Goal: Transaction & Acquisition: Obtain resource

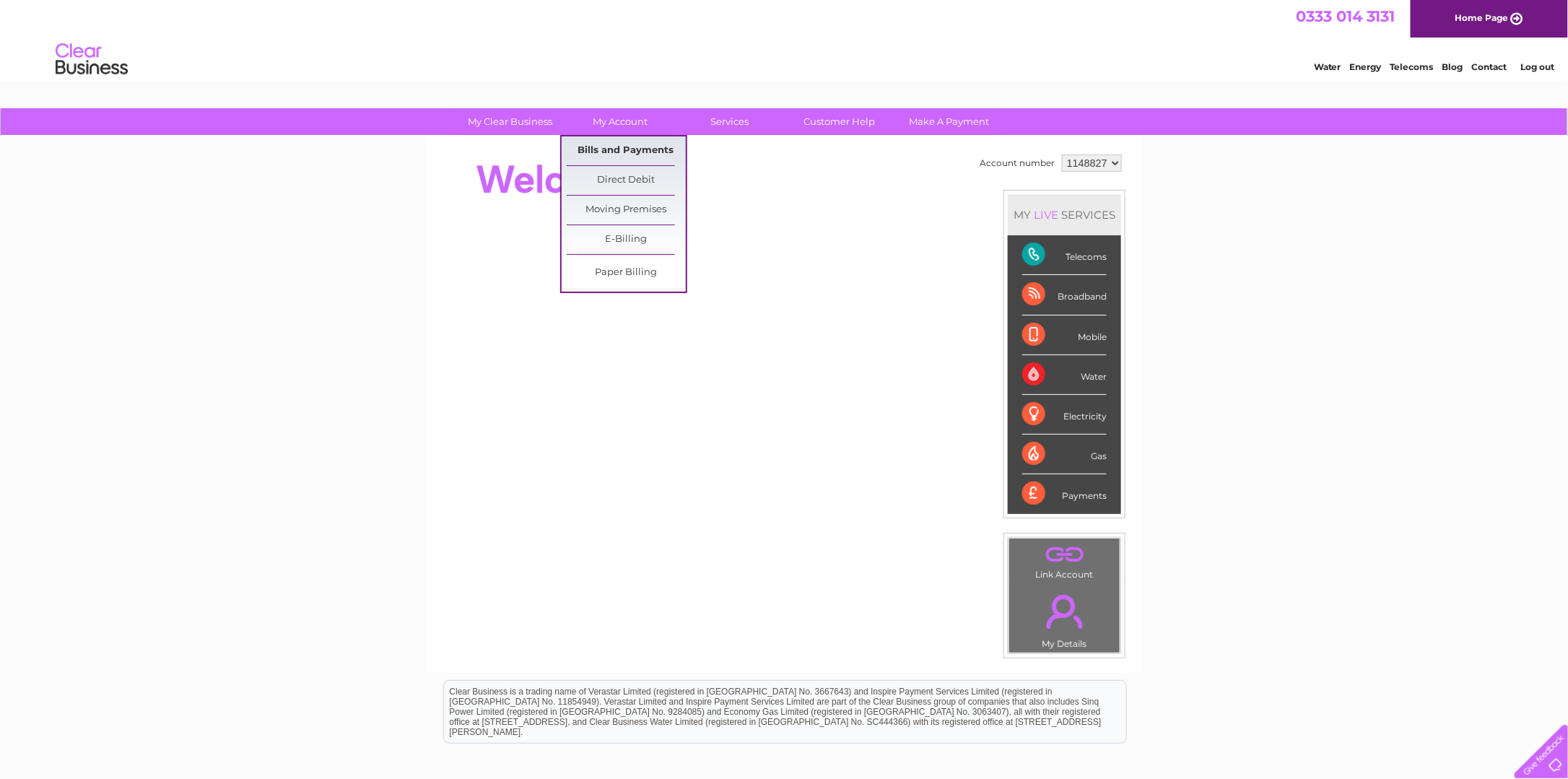
click at [613, 155] on link "Bills and Payments" at bounding box center [626, 150] width 119 height 29
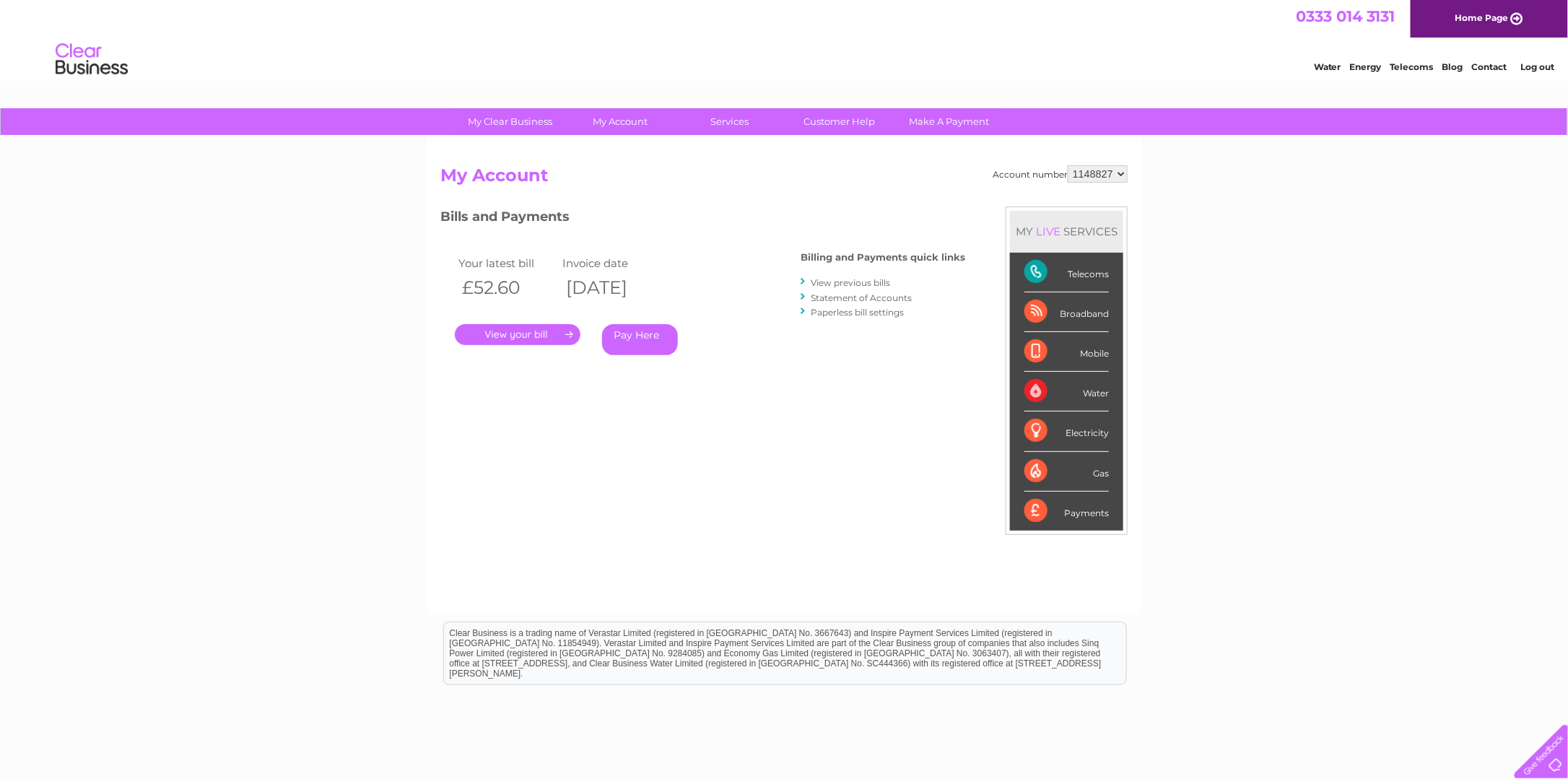
click at [511, 333] on link "." at bounding box center [518, 334] width 126 height 21
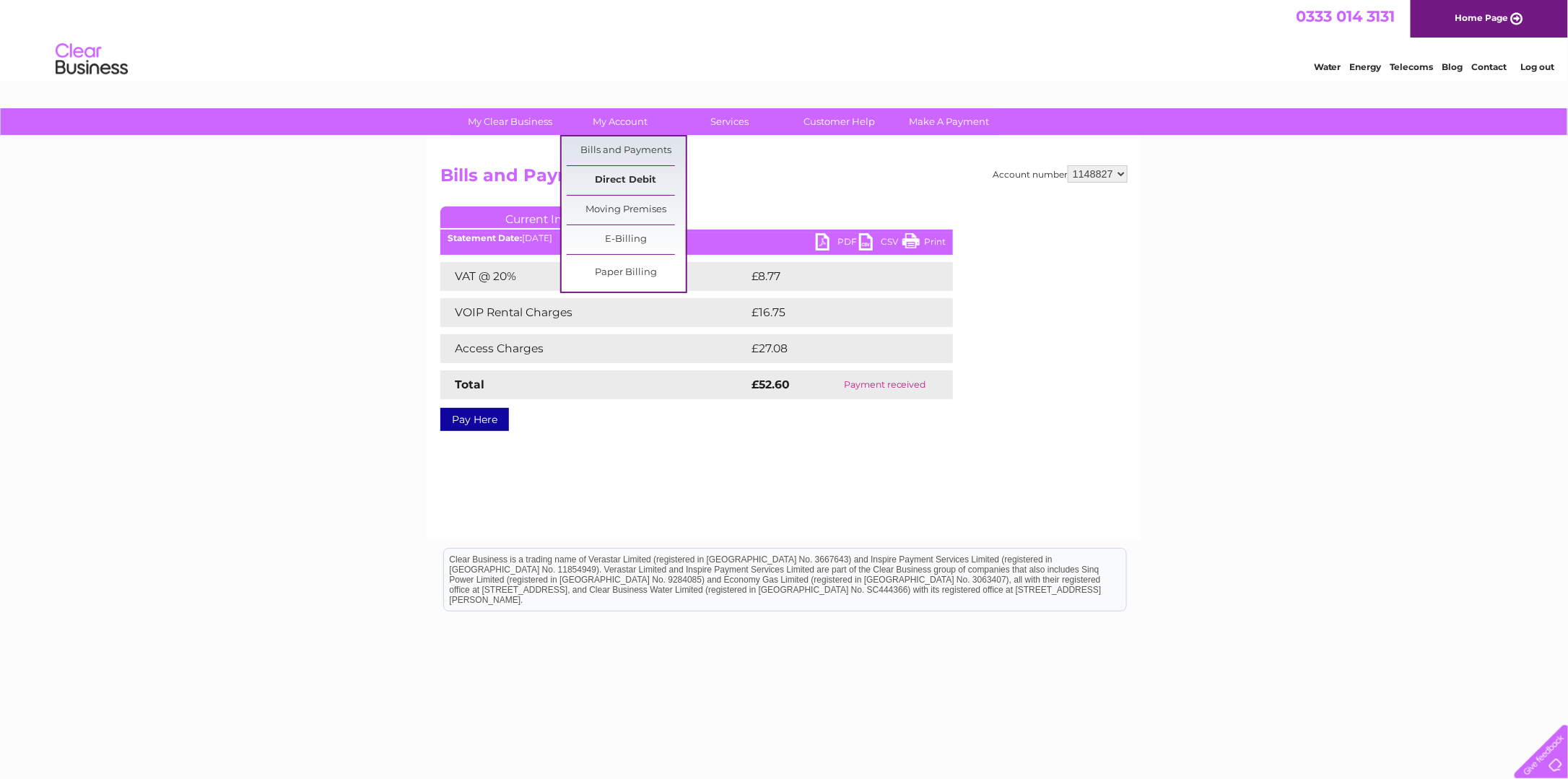
click at [624, 180] on link "Direct Debit" at bounding box center [626, 180] width 119 height 29
click at [623, 182] on link "Direct Debit" at bounding box center [626, 180] width 119 height 29
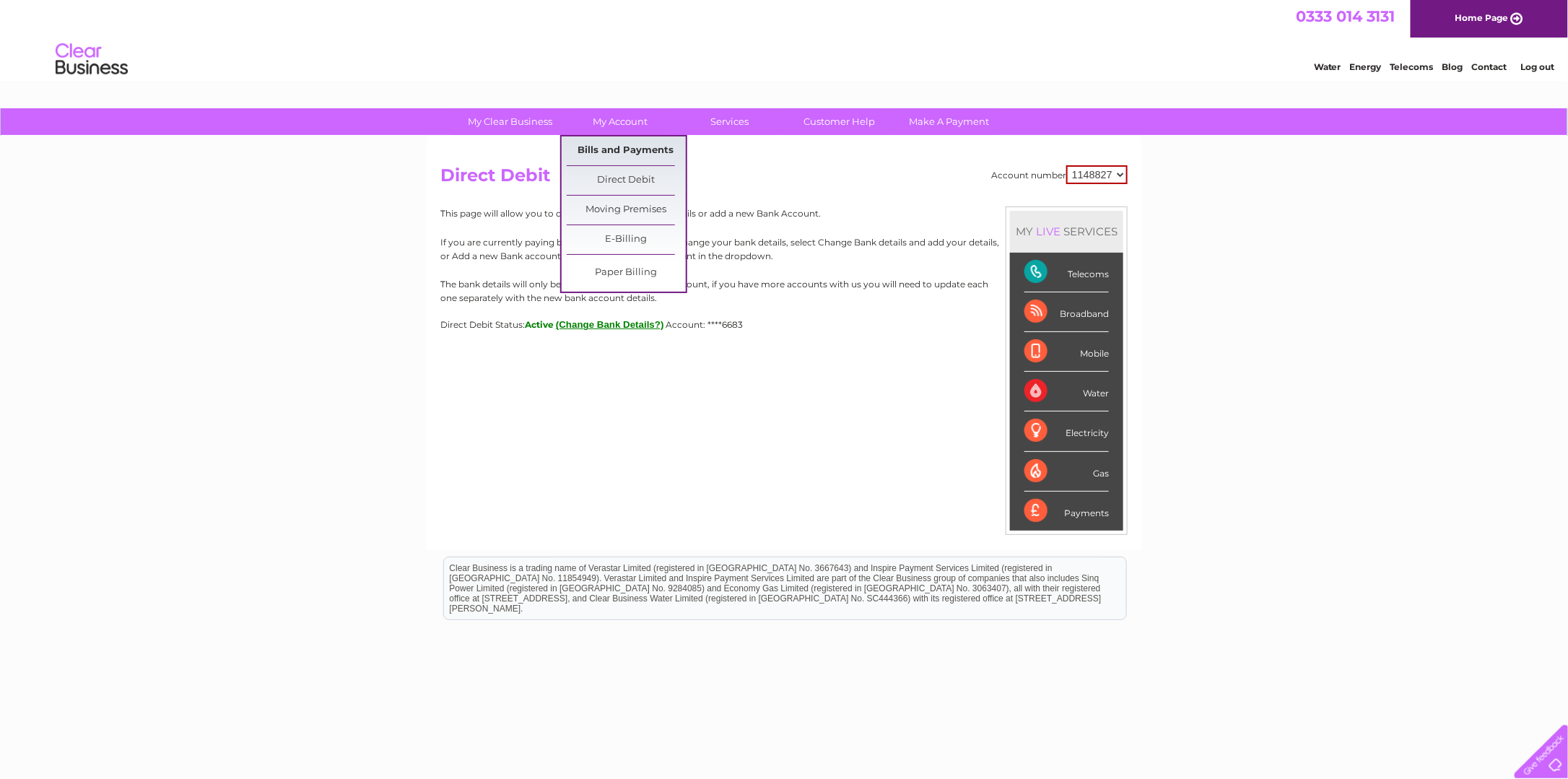
click at [636, 161] on link "Bills and Payments" at bounding box center [626, 150] width 119 height 29
click at [631, 153] on link "Bills and Payments" at bounding box center [626, 150] width 119 height 29
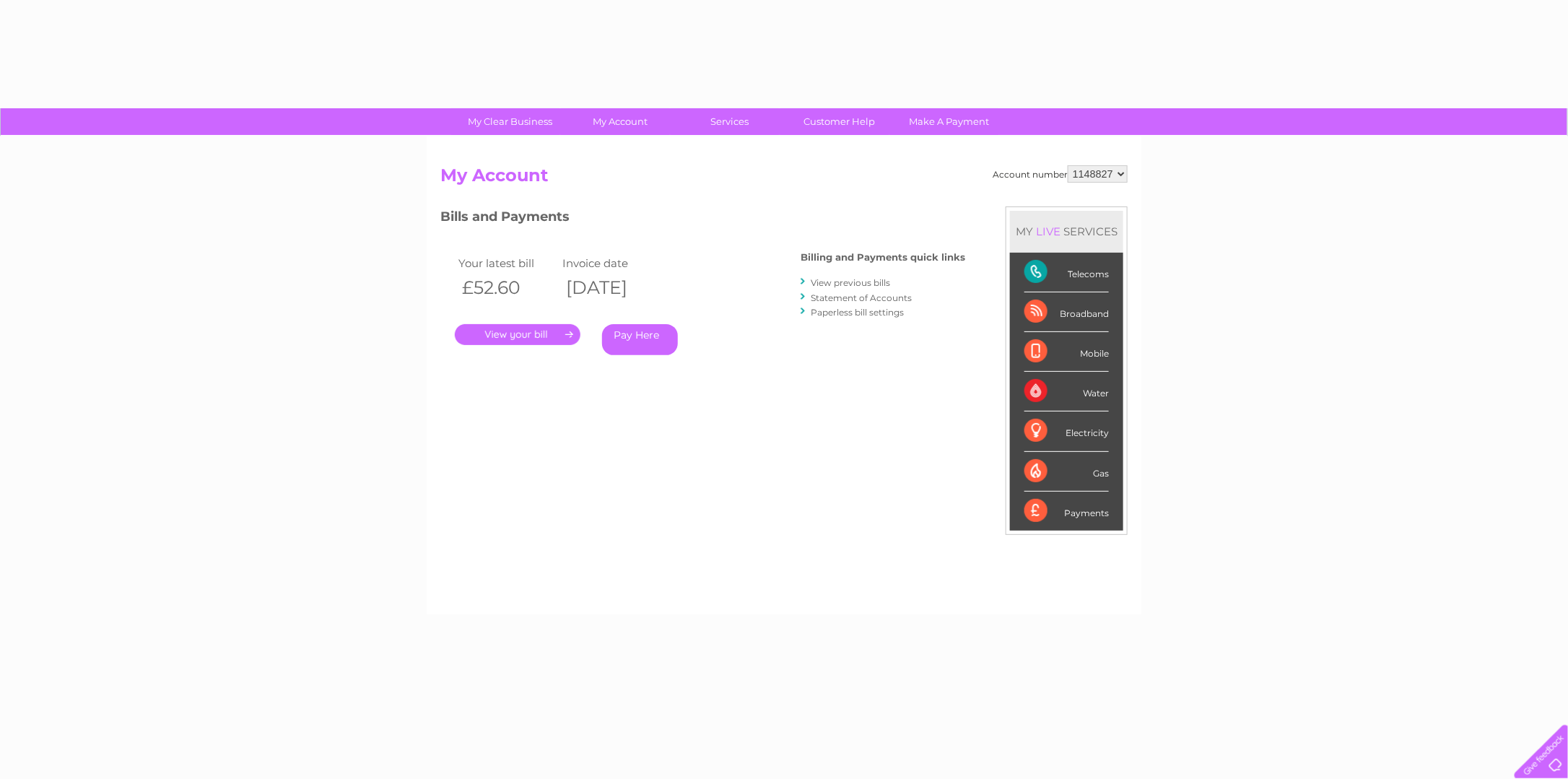
click at [845, 278] on link "View previous bills" at bounding box center [850, 282] width 79 height 10
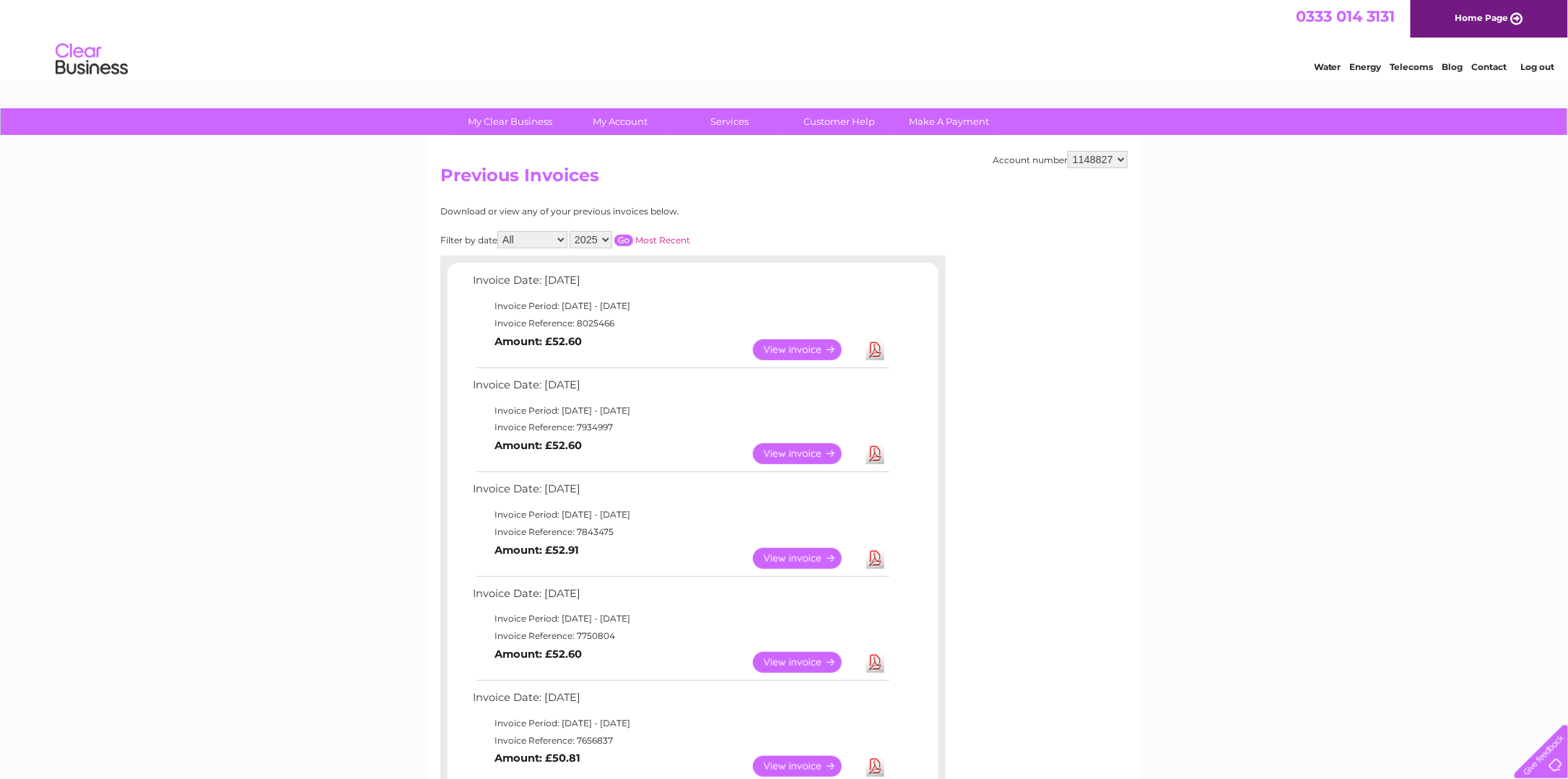
click at [873, 347] on link "Download" at bounding box center [875, 349] width 18 height 21
click at [1496, 63] on link "Contact" at bounding box center [1490, 66] width 35 height 10
